Goal: Information Seeking & Learning: Learn about a topic

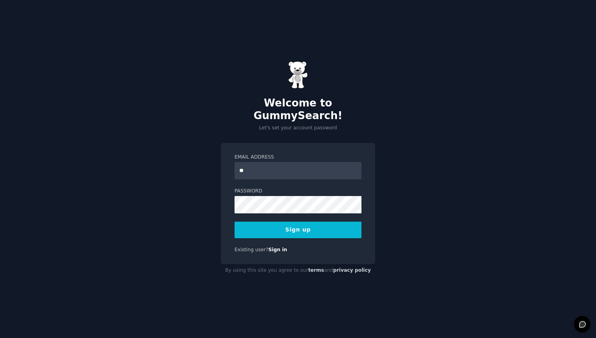
type input "*"
type input "**********"
click at [234, 221] on button "Sign up" at bounding box center [297, 229] width 127 height 17
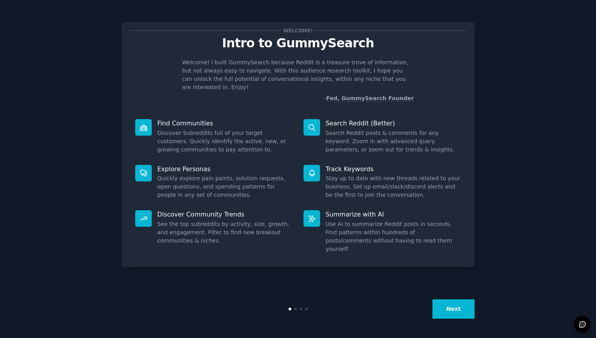
click at [447, 310] on button "Next" at bounding box center [453, 308] width 42 height 19
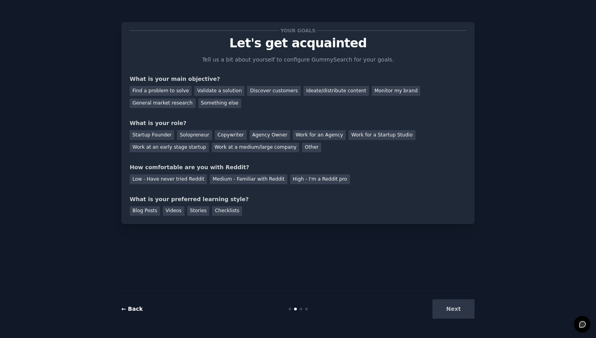
click at [138, 306] on link "← Back" at bounding box center [131, 308] width 21 height 6
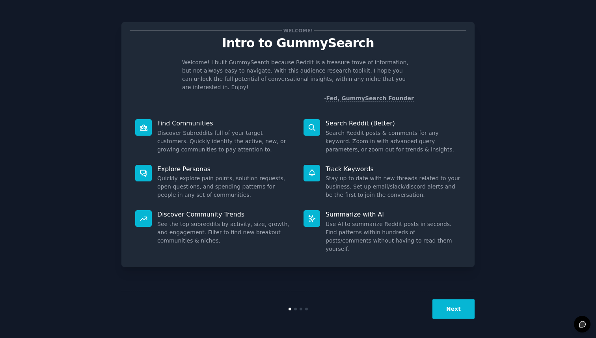
click at [452, 309] on button "Next" at bounding box center [453, 308] width 42 height 19
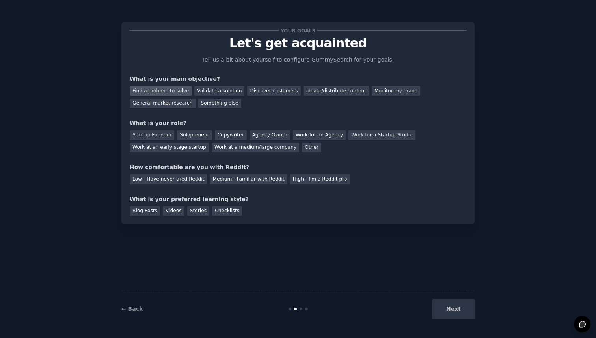
click at [180, 91] on div "Find a problem to solve" at bounding box center [161, 91] width 62 height 10
click at [247, 93] on div "Discover customers" at bounding box center [273, 91] width 53 height 10
click at [164, 86] on div "Find a problem to solve" at bounding box center [161, 91] width 62 height 10
click at [180, 136] on div "Solopreneur" at bounding box center [194, 135] width 35 height 10
click at [224, 182] on div "Medium - Familiar with Reddit" at bounding box center [248, 179] width 77 height 10
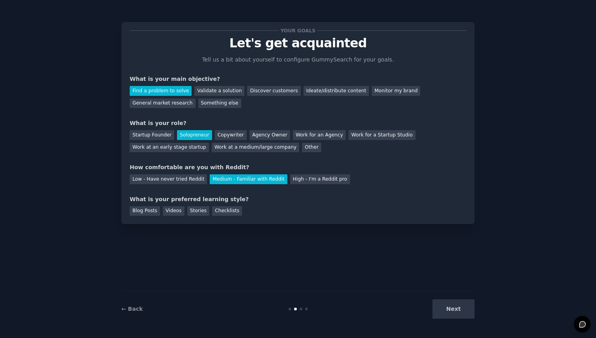
click at [453, 307] on div "Next" at bounding box center [415, 308] width 118 height 19
click at [179, 209] on div "Videos" at bounding box center [174, 211] width 22 height 10
click at [450, 314] on button "Next" at bounding box center [453, 308] width 42 height 19
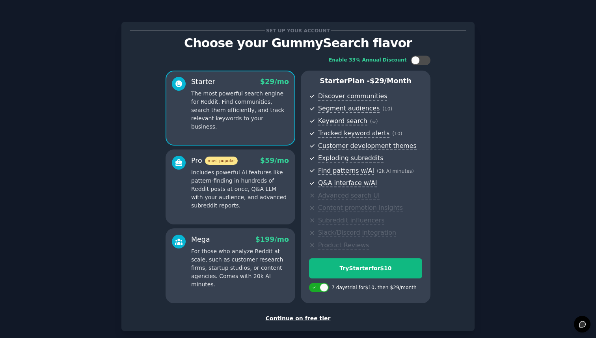
click at [309, 316] on div "Continue on free tier" at bounding box center [298, 318] width 336 height 8
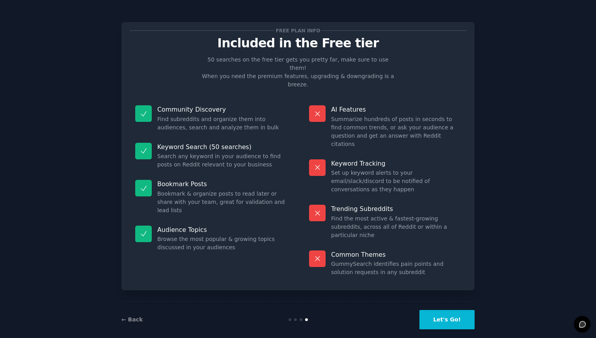
click at [440, 314] on button "Let's Go!" at bounding box center [446, 319] width 55 height 19
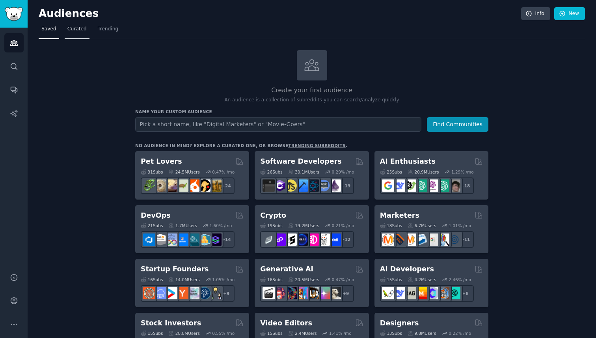
click at [77, 29] on span "Curated" at bounding box center [76, 29] width 19 height 7
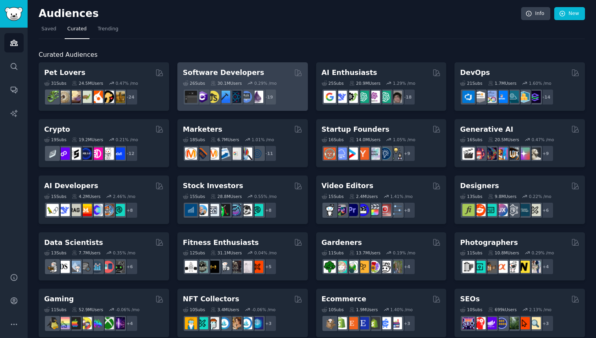
click at [223, 73] on h2 "Software Developers" at bounding box center [223, 73] width 81 height 10
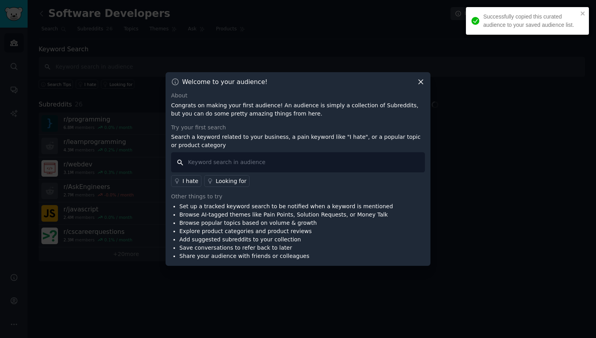
click at [216, 161] on input "text" at bounding box center [298, 162] width 254 height 20
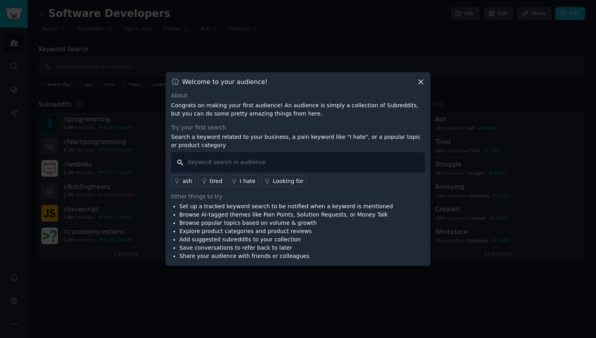
click at [250, 162] on input "text" at bounding box center [298, 162] width 254 height 20
click at [421, 80] on icon at bounding box center [420, 82] width 8 height 8
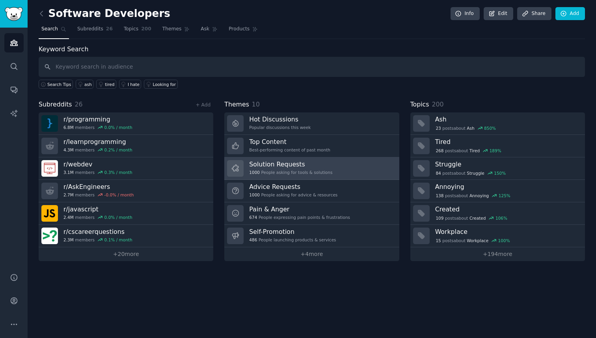
click at [336, 170] on link "Solution Requests 1000 People asking for tools & solutions" at bounding box center [311, 168] width 174 height 22
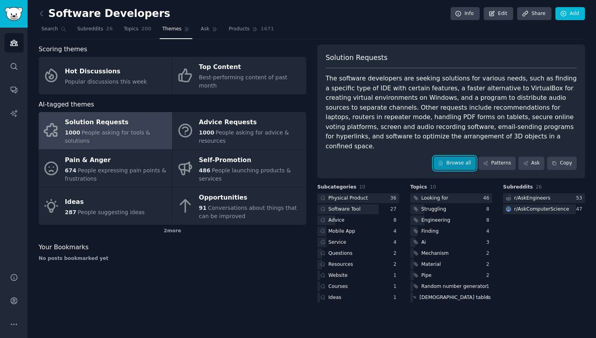
click at [458, 156] on link "Browse all" at bounding box center [454, 162] width 42 height 13
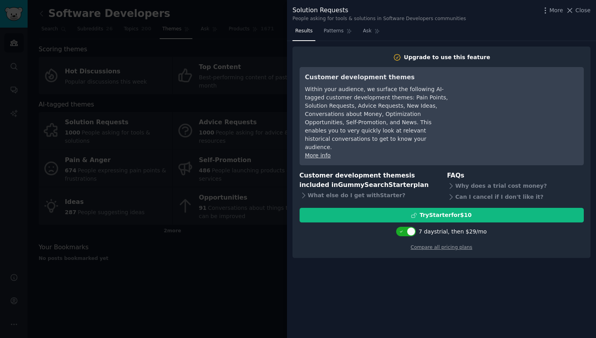
click at [235, 273] on div at bounding box center [298, 169] width 596 height 338
click at [108, 274] on div at bounding box center [298, 169] width 596 height 338
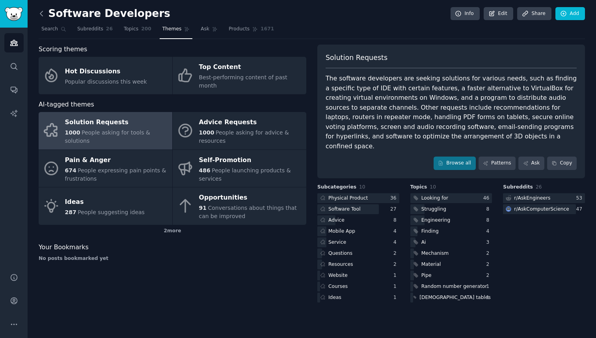
click at [39, 10] on icon at bounding box center [41, 13] width 8 height 8
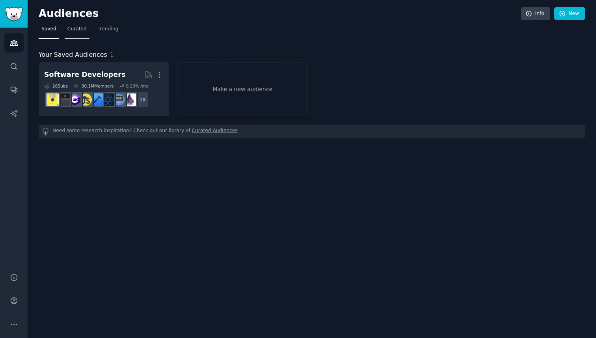
click at [74, 34] on link "Curated" at bounding box center [77, 31] width 25 height 16
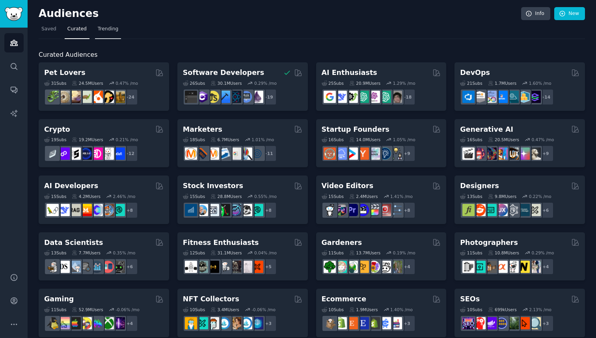
click at [106, 33] on link "Trending" at bounding box center [108, 31] width 26 height 16
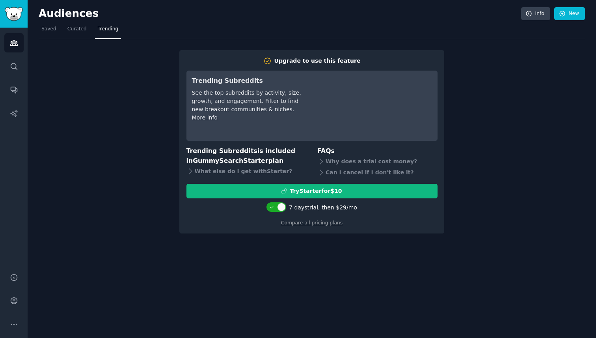
click at [295, 205] on div "7 days trial, then $ 29 /mo" at bounding box center [323, 207] width 68 height 8
click at [299, 206] on div "7 days trial, then $ 29 /mo" at bounding box center [323, 207] width 68 height 8
click at [306, 207] on div "7 days trial, then $ 29 /mo" at bounding box center [323, 207] width 68 height 8
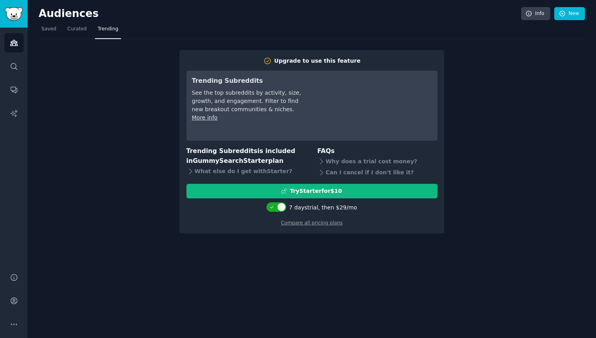
click at [315, 206] on div "7 days trial, then $ 29 /mo" at bounding box center [323, 207] width 68 height 8
click at [321, 162] on icon at bounding box center [321, 161] width 8 height 8
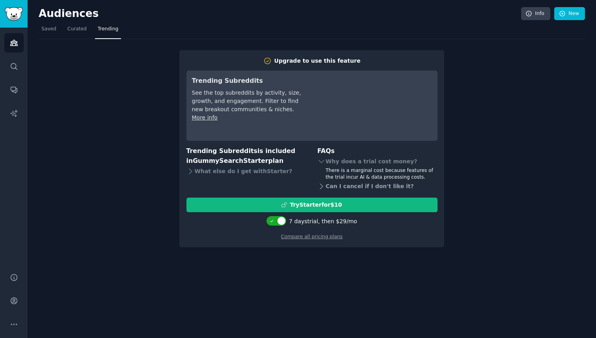
click at [319, 184] on icon at bounding box center [321, 186] width 8 height 8
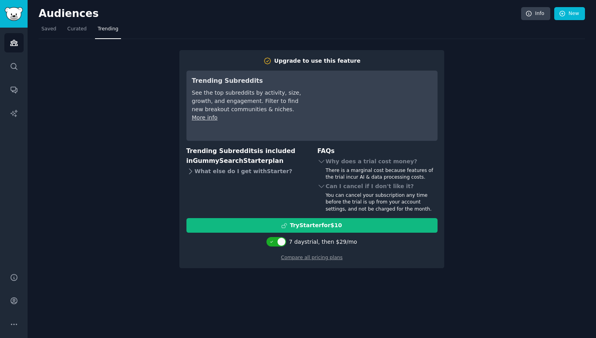
click at [272, 167] on div "What else do I get with Starter ?" at bounding box center [246, 170] width 120 height 11
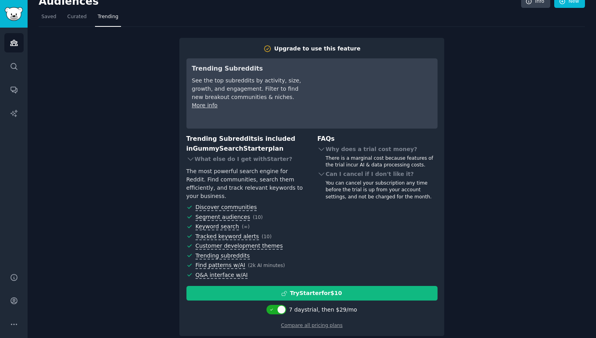
scroll to position [13, 0]
click at [271, 262] on span "( 2k AI minutes )" at bounding box center [266, 265] width 37 height 6
click at [300, 260] on span "Find patterns w/AI ( 2k AI minutes )" at bounding box center [250, 264] width 111 height 8
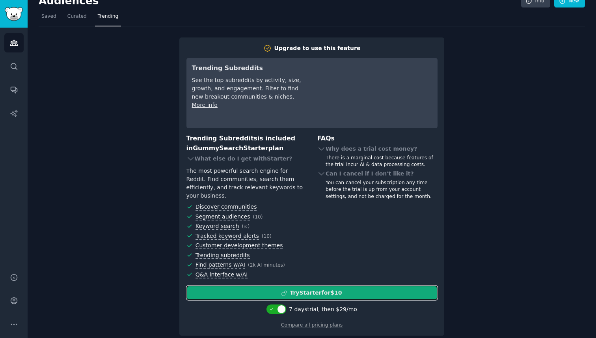
click at [321, 289] on button "Try Starter for $10" at bounding box center [311, 292] width 251 height 15
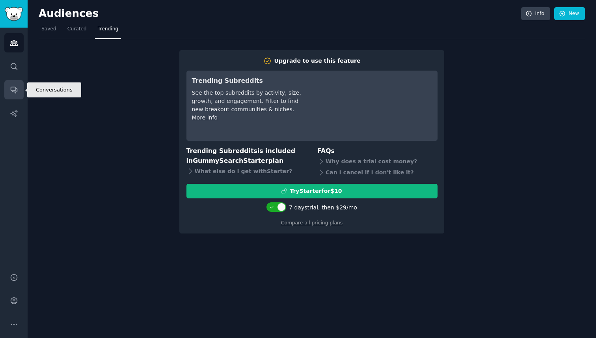
click at [17, 96] on link "Conversations" at bounding box center [13, 89] width 19 height 19
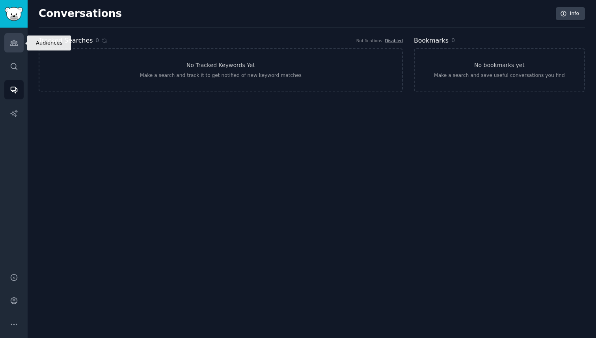
click at [11, 46] on icon "Sidebar" at bounding box center [14, 43] width 8 height 8
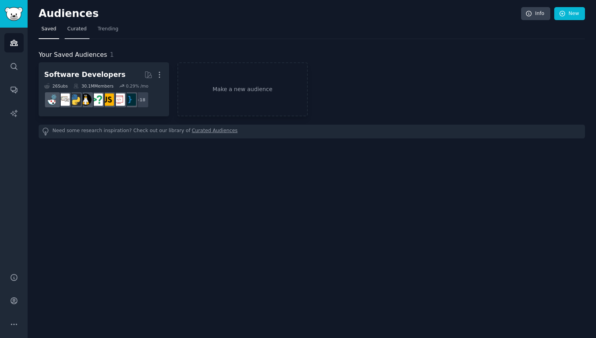
click at [78, 30] on span "Curated" at bounding box center [76, 29] width 19 height 7
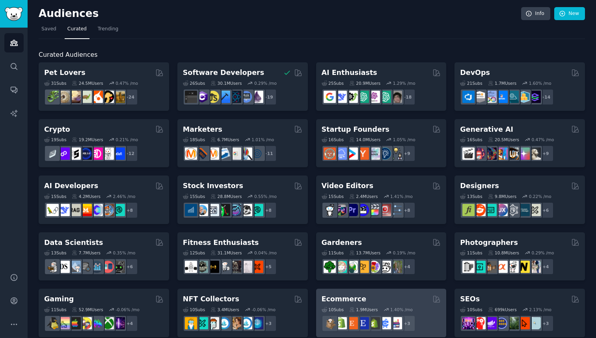
click at [379, 296] on div "Ecommerce" at bounding box center [380, 299] width 119 height 10
